Goal: Task Accomplishment & Management: Manage account settings

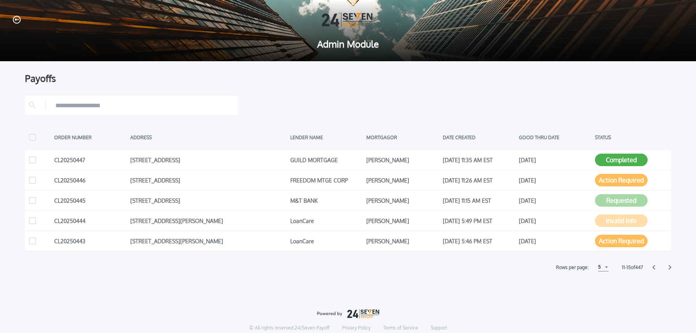
scroll to position [1, 0]
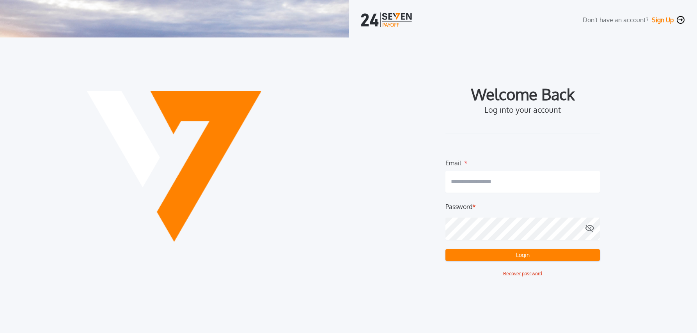
type input "**********"
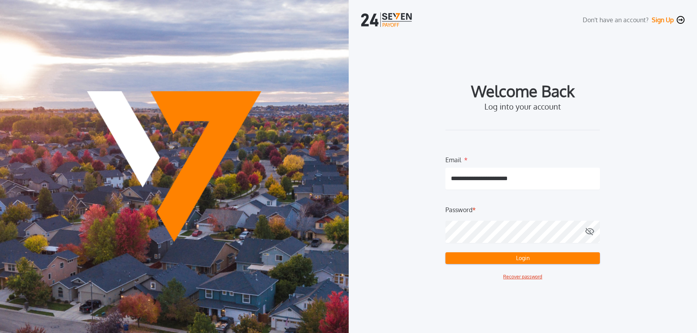
click at [507, 257] on button "Login" at bounding box center [522, 258] width 154 height 12
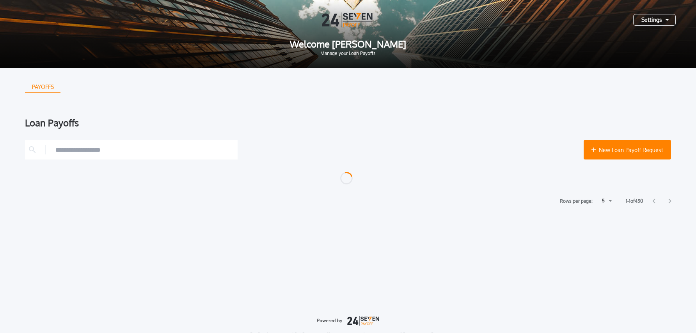
click at [652, 21] on div "Settings" at bounding box center [654, 20] width 43 height 12
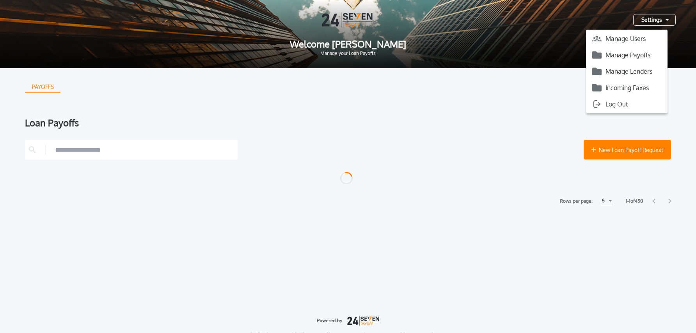
click at [625, 56] on button "Manage Payoffs" at bounding box center [626, 55] width 81 height 12
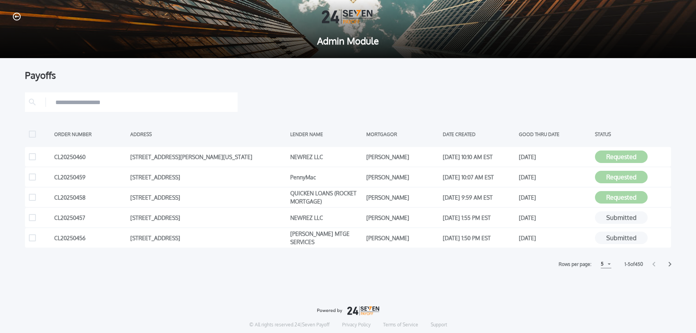
scroll to position [4, 0]
click at [665, 177] on icon at bounding box center [663, 177] width 8 height 8
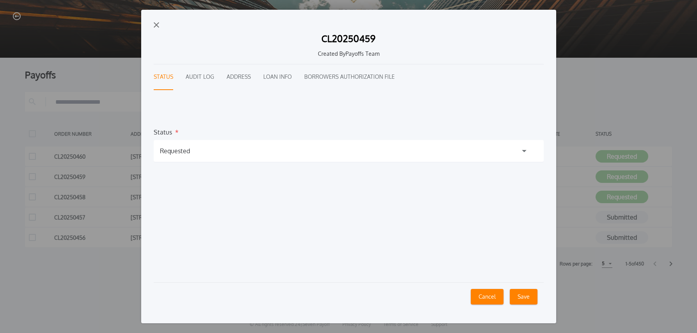
click at [182, 152] on div "Requested" at bounding box center [175, 150] width 30 height 9
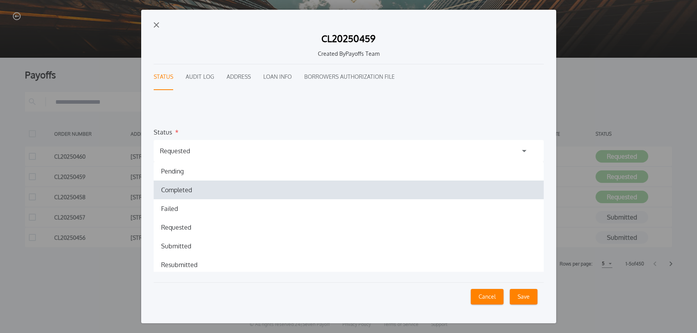
click at [184, 188] on h1 "Completed" at bounding box center [176, 189] width 43 height 9
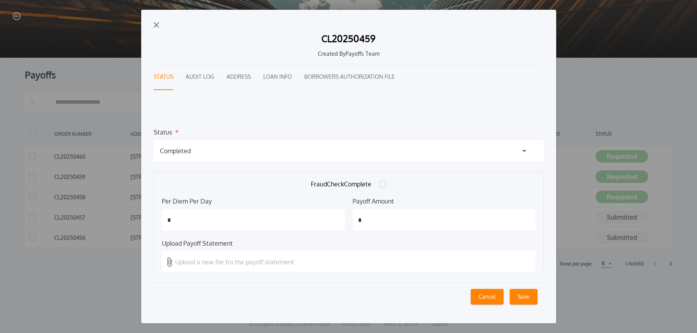
click at [381, 221] on input "*" at bounding box center [444, 220] width 183 height 22
type input "*********"
type input "*****"
click at [301, 269] on label "Upload a new file fro the payoff statement" at bounding box center [349, 262] width 374 height 22
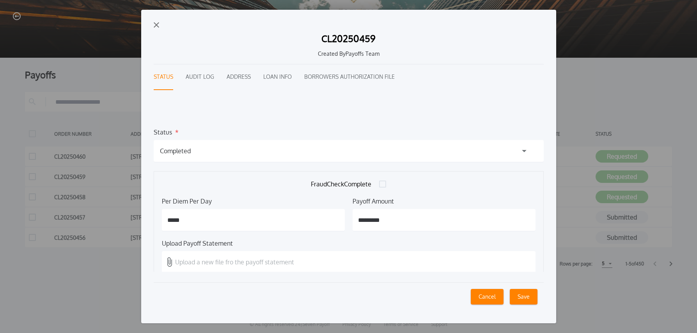
click at [0, 0] on input "Upload a new file fro the payoff statement" at bounding box center [0, 0] width 0 height 0
drag, startPoint x: 522, startPoint y: 299, endPoint x: 639, endPoint y: 289, distance: 117.1
click at [522, 299] on button "Save" at bounding box center [524, 297] width 28 height 16
